Goal: Information Seeking & Learning: Find contact information

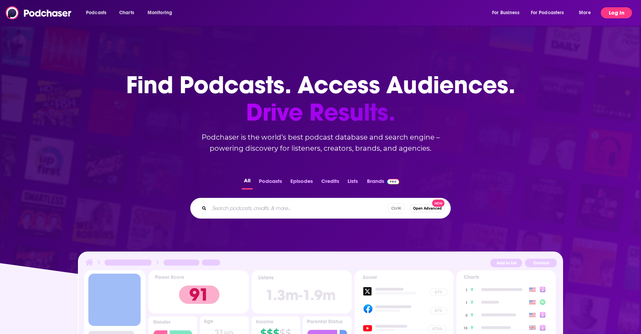
click at [618, 17] on button "Log In" at bounding box center [616, 12] width 31 height 11
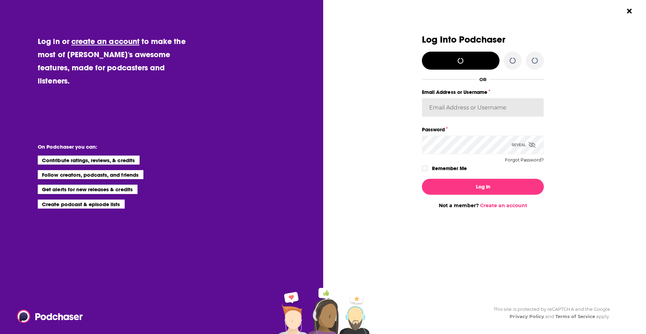
type input "[EMAIL_ADDRESS][DOMAIN_NAME]"
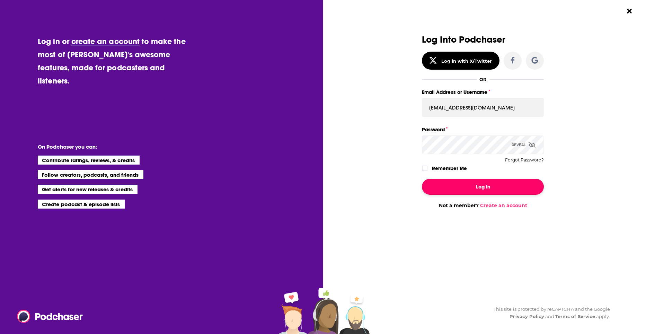
click at [506, 184] on button "Log In" at bounding box center [483, 187] width 122 height 16
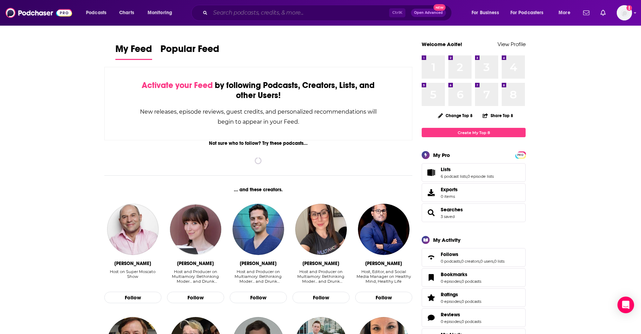
click at [248, 12] on input "Search podcasts, credits, & more..." at bounding box center [299, 12] width 179 height 11
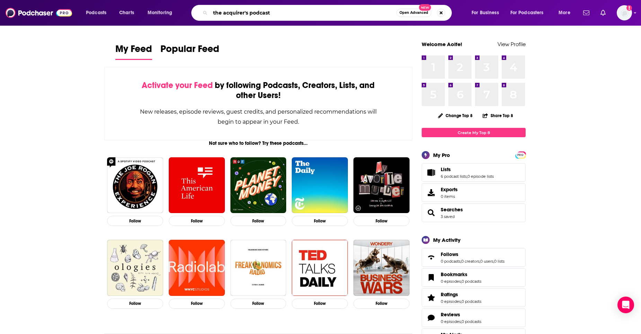
type input "the acquirer's podcast"
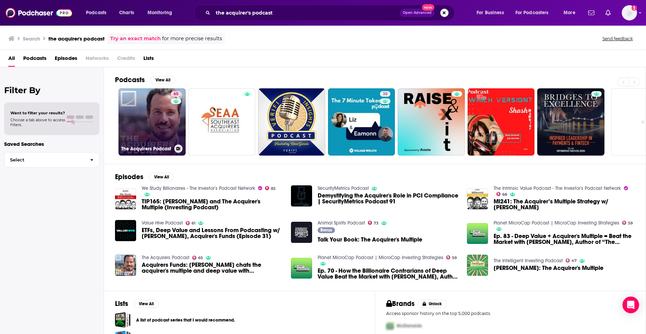
click at [170, 122] on link "65 The Acquirers Podcast" at bounding box center [152, 121] width 67 height 67
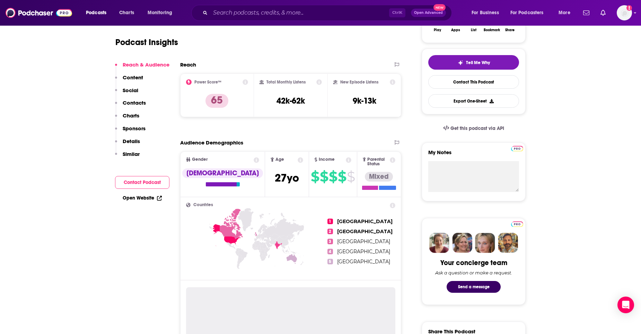
scroll to position [35, 0]
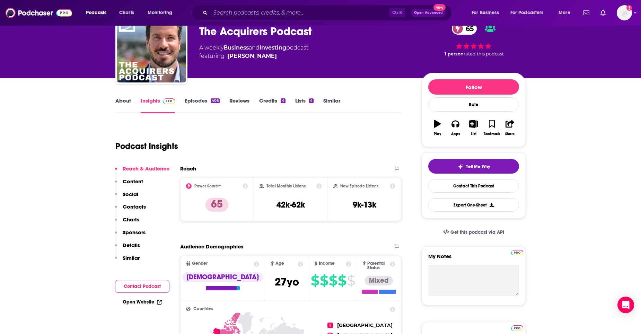
click at [140, 203] on div "Reach & Audience Content Social Contacts Charts Sponsors Details Similar" at bounding box center [142, 216] width 54 height 102
click at [141, 203] on div "Reach & Audience Content Social Contacts Charts Sponsors Details Similar" at bounding box center [142, 216] width 54 height 102
click at [141, 205] on p "Contacts" at bounding box center [134, 206] width 23 height 7
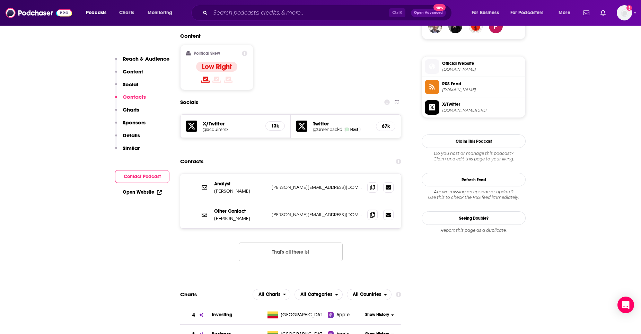
scroll to position [555, 0]
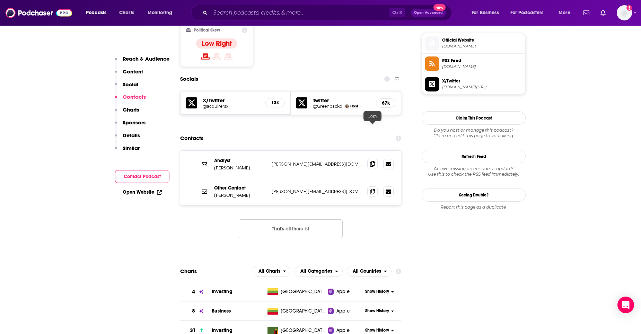
click at [374, 159] on span at bounding box center [372, 164] width 10 height 10
drag, startPoint x: 216, startPoint y: 125, endPoint x: 247, endPoint y: 133, distance: 31.8
click at [247, 158] on div "Analyst [PERSON_NAME]" at bounding box center [240, 164] width 52 height 13
click at [246, 151] on div "Analyst [PERSON_NAME] [PERSON_NAME][EMAIL_ADDRESS][DOMAIN_NAME] [PERSON_NAME][E…" at bounding box center [290, 164] width 221 height 27
drag, startPoint x: 247, startPoint y: 134, endPoint x: 216, endPoint y: 126, distance: 32.5
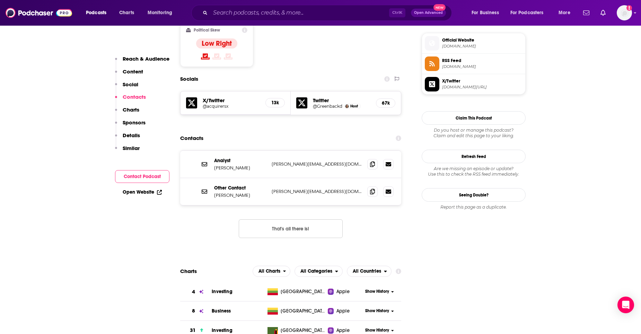
click at [216, 158] on div "Analyst [PERSON_NAME]" at bounding box center [240, 164] width 52 height 13
copy div "Analyst [PERSON_NAME]"
drag, startPoint x: 216, startPoint y: 148, endPoint x: 343, endPoint y: 154, distance: 127.4
click at [343, 178] on div "Other Contact [PERSON_NAME] [PERSON_NAME][EMAIL_ADDRESS][DOMAIN_NAME] [PERSON_N…" at bounding box center [290, 191] width 221 height 27
copy div "Other Contact [PERSON_NAME] [PERSON_NAME][EMAIL_ADDRESS][DOMAIN_NAME]"
